Goal: Register for event/course

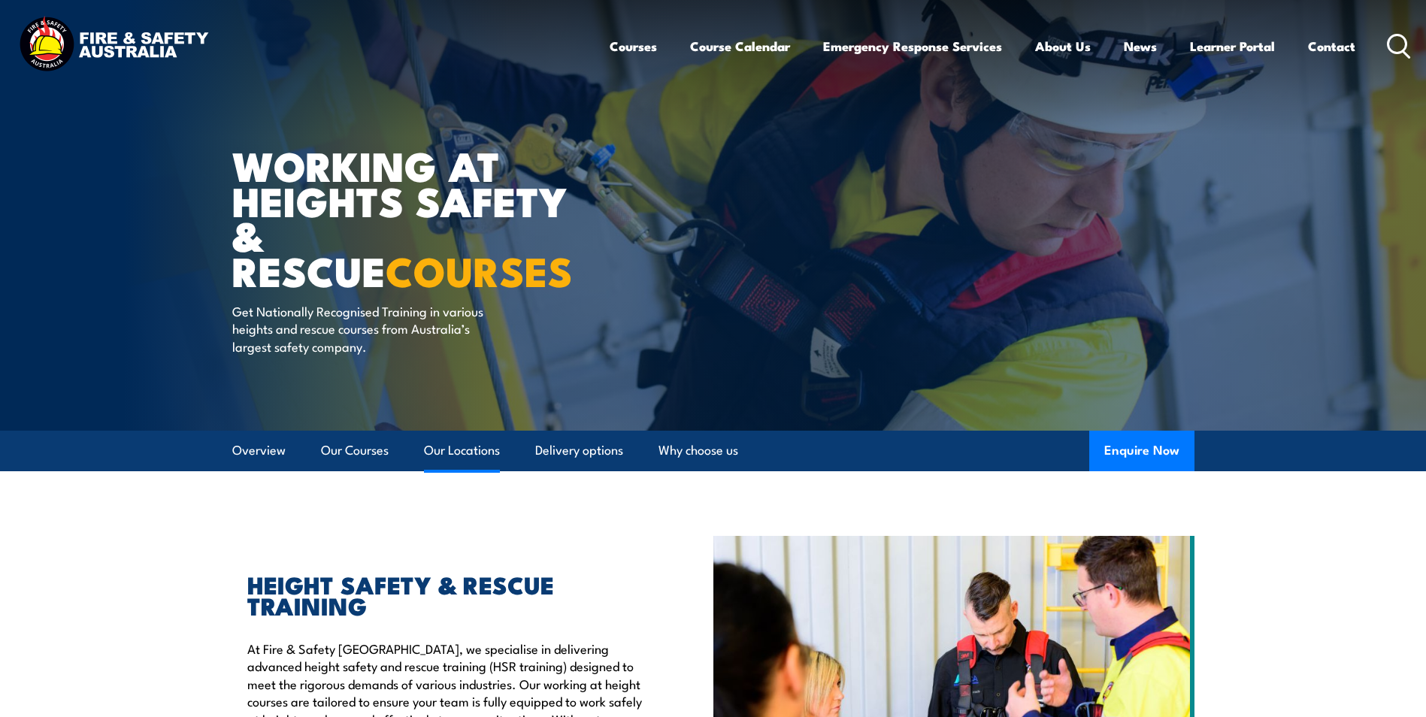
click at [455, 452] on link "Our Locations" at bounding box center [462, 451] width 76 height 40
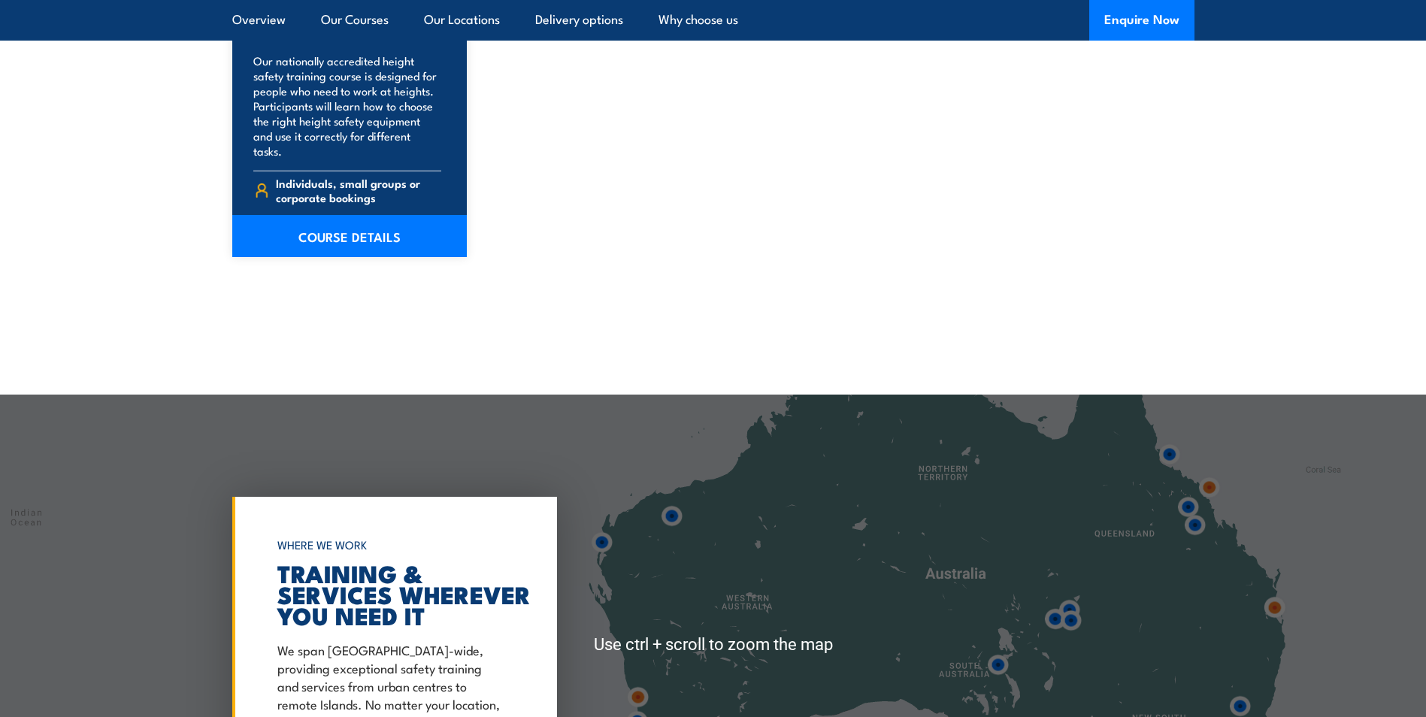
scroll to position [2352, 0]
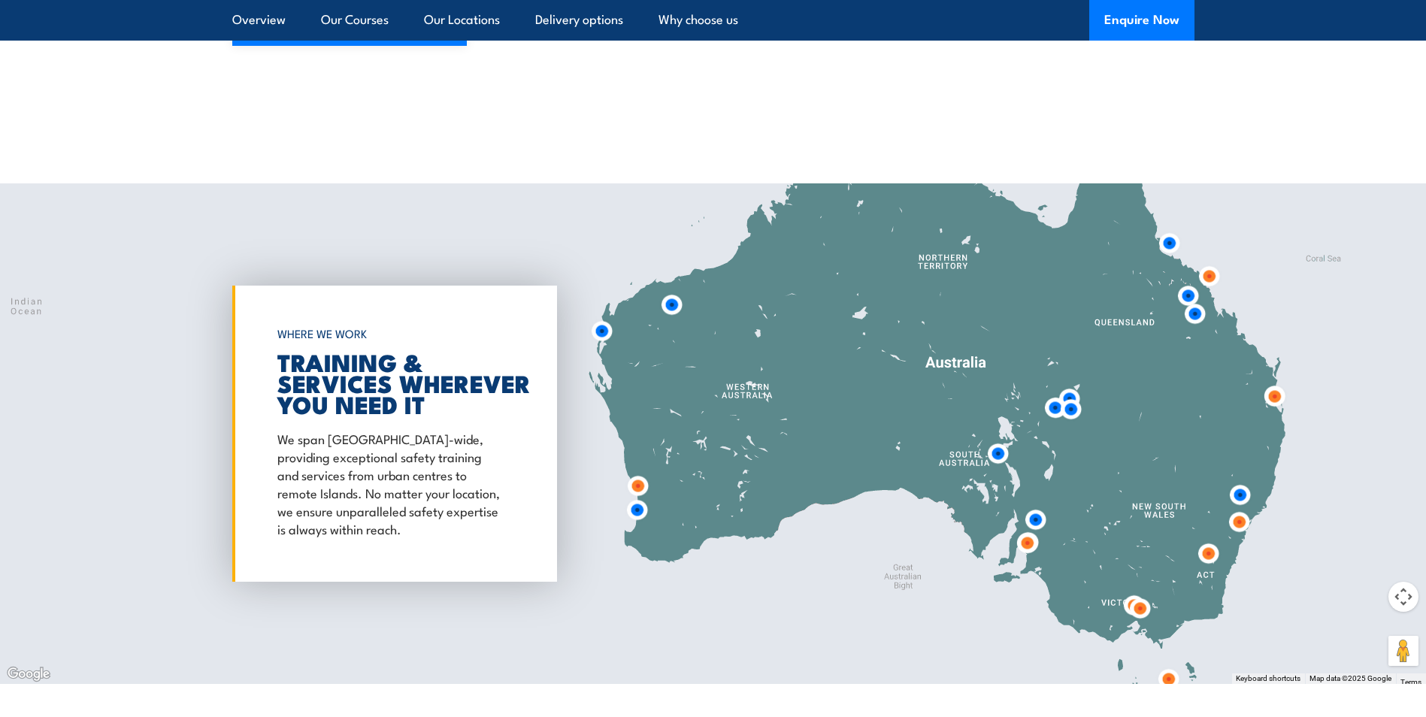
click at [1273, 383] on img at bounding box center [1275, 397] width 28 height 28
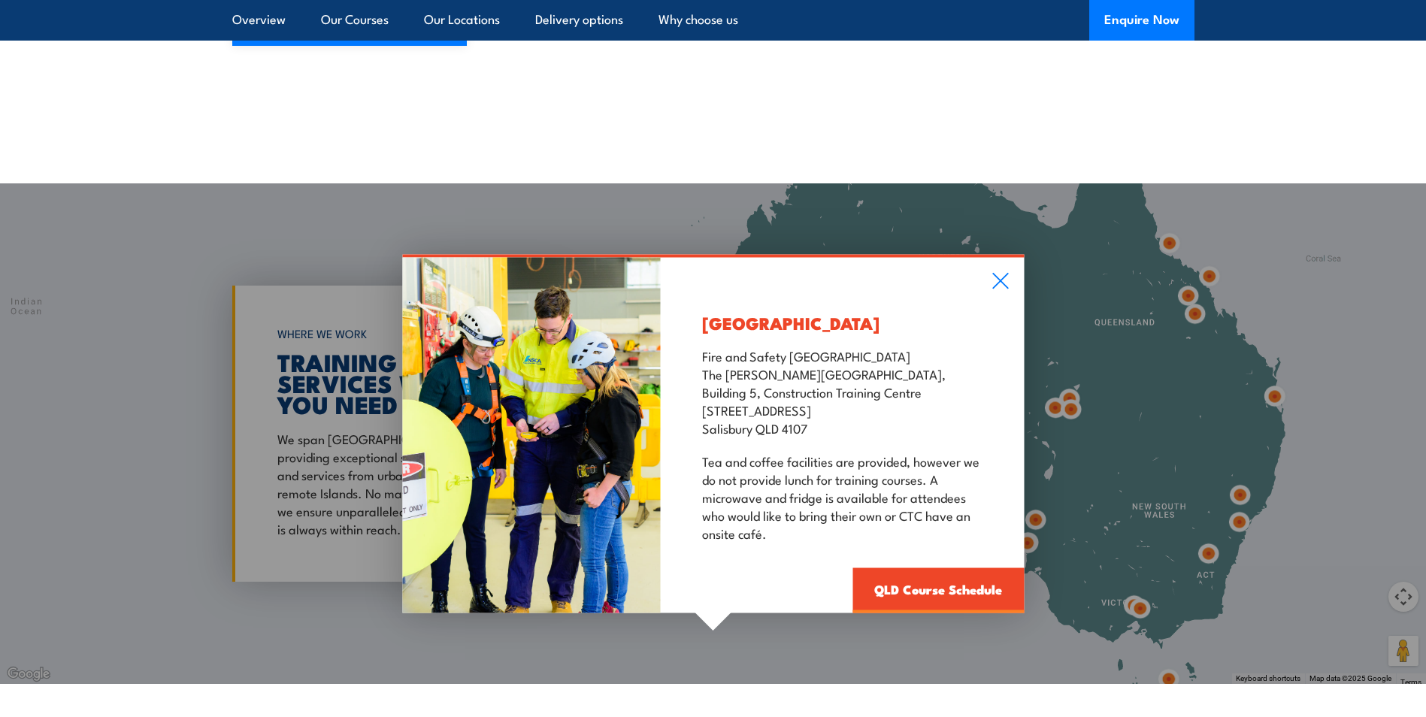
click at [794, 366] on p "Fire and Safety Australia The Bob Marshman Building, Building 5, Construction T…" at bounding box center [842, 392] width 280 height 90
click at [935, 574] on link "QLD Course Schedule" at bounding box center [938, 590] width 171 height 45
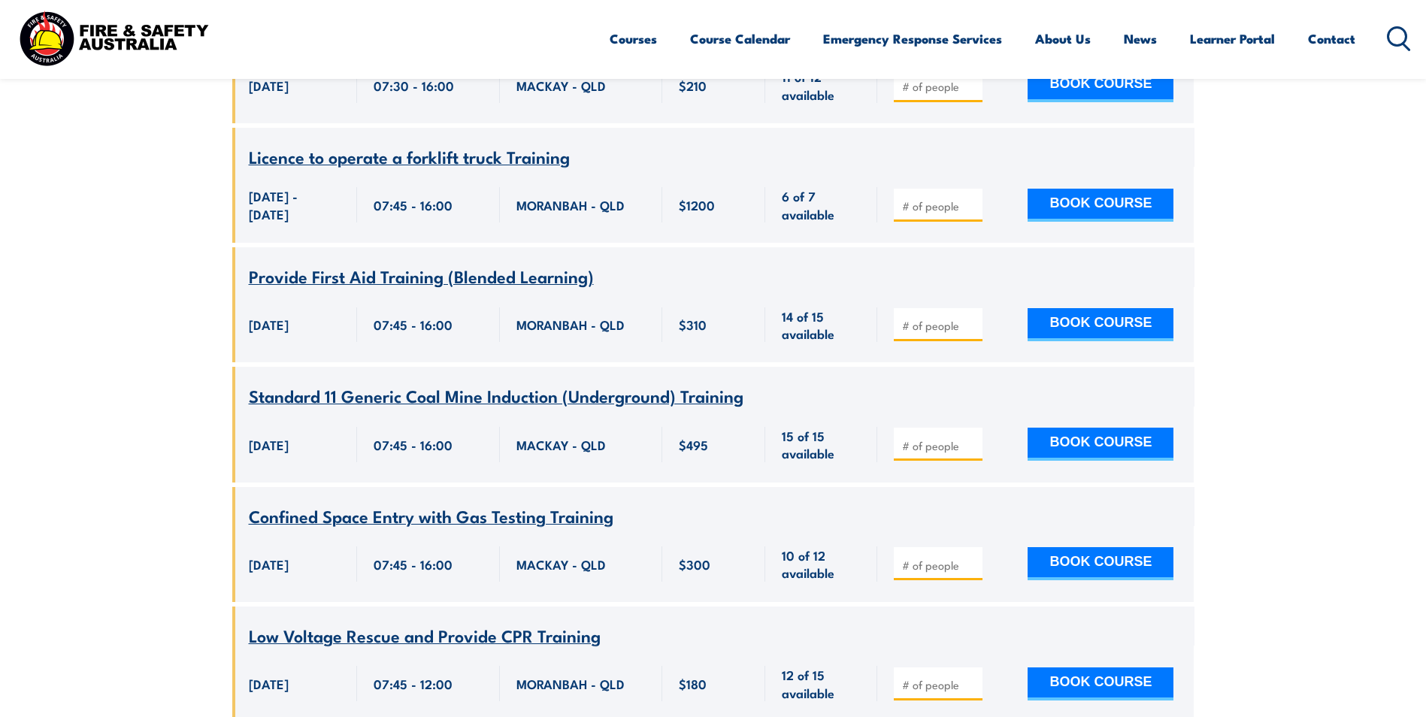
scroll to position [3203, 0]
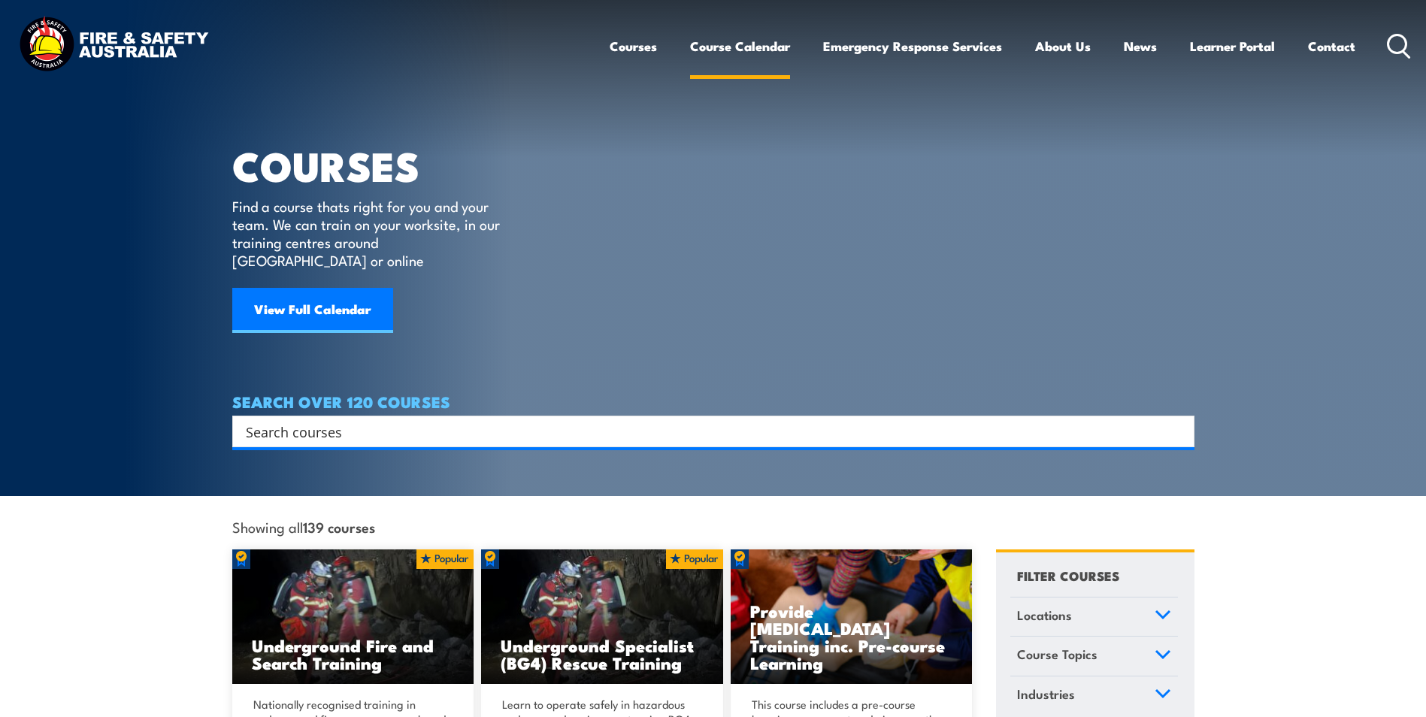
click at [719, 47] on link "Course Calendar" at bounding box center [740, 46] width 100 height 40
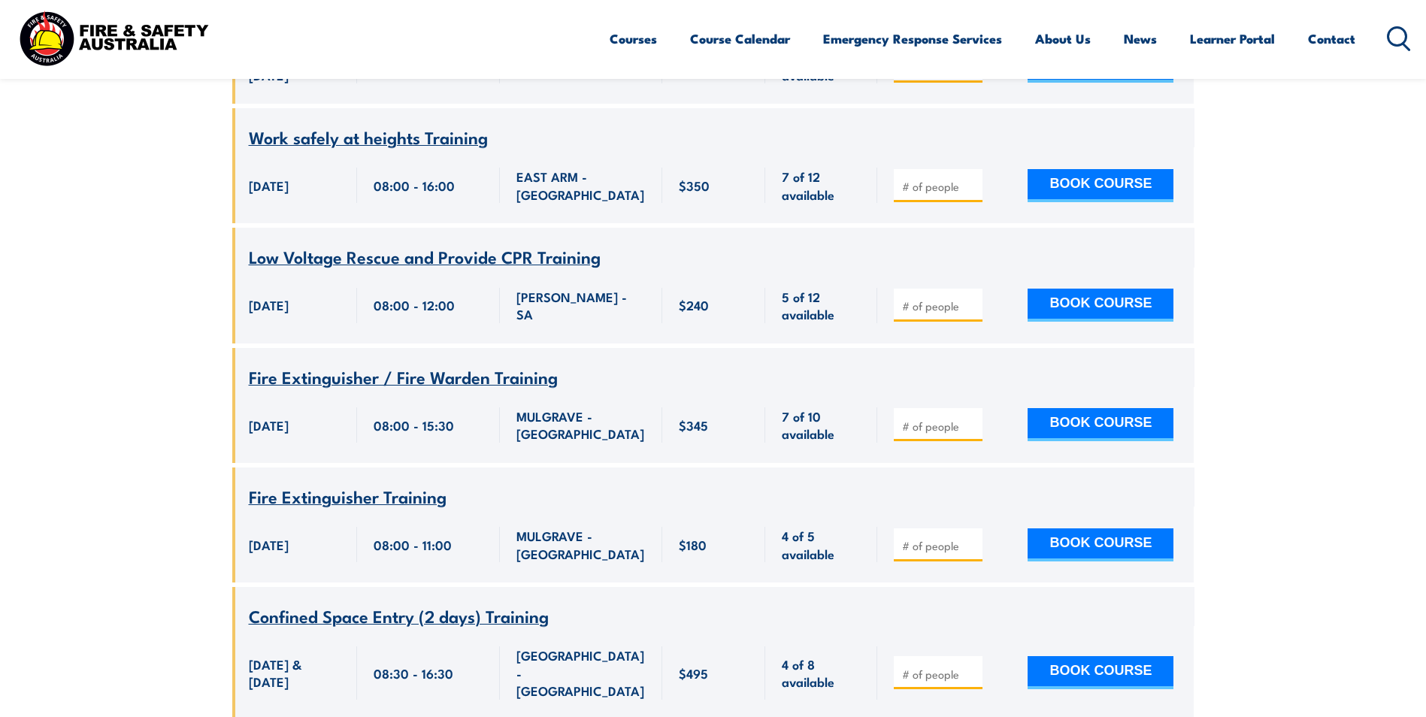
scroll to position [3609, 0]
